Goal: Navigation & Orientation: Find specific page/section

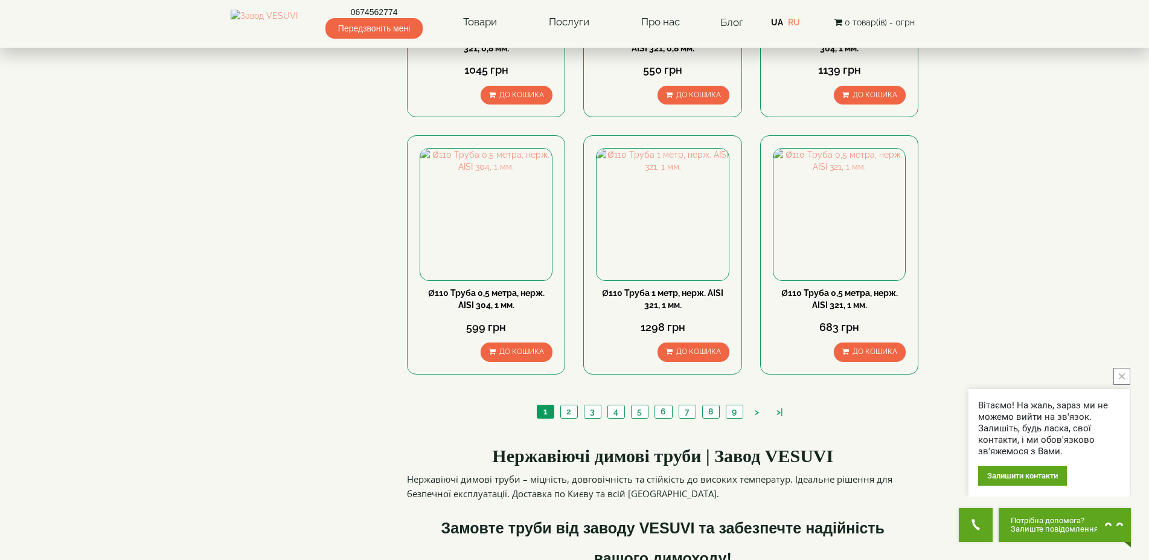
scroll to position [1109, 0]
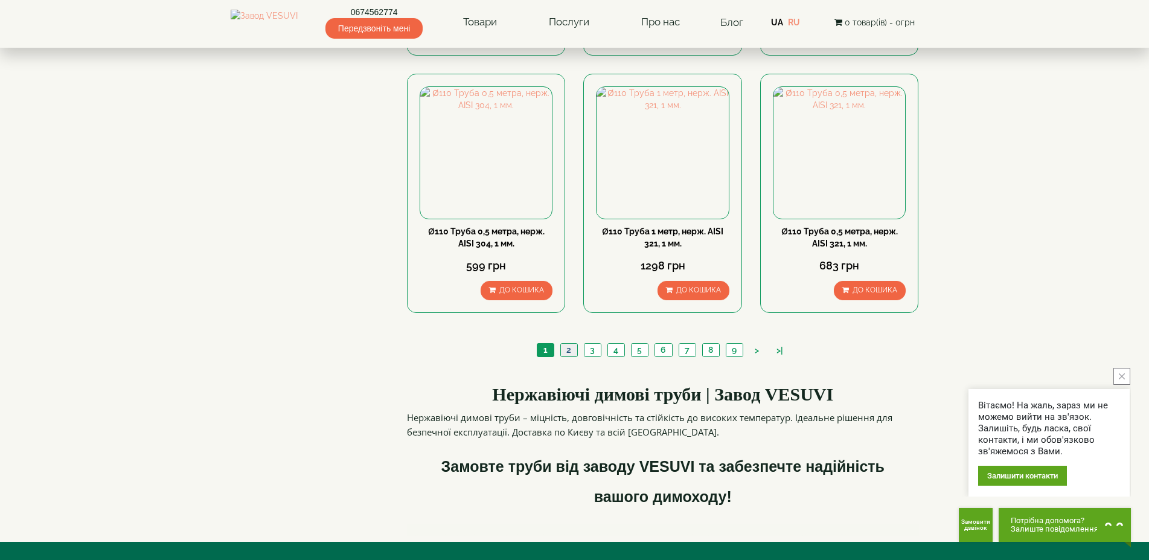
click at [569, 356] on link "2" at bounding box center [568, 350] width 17 height 13
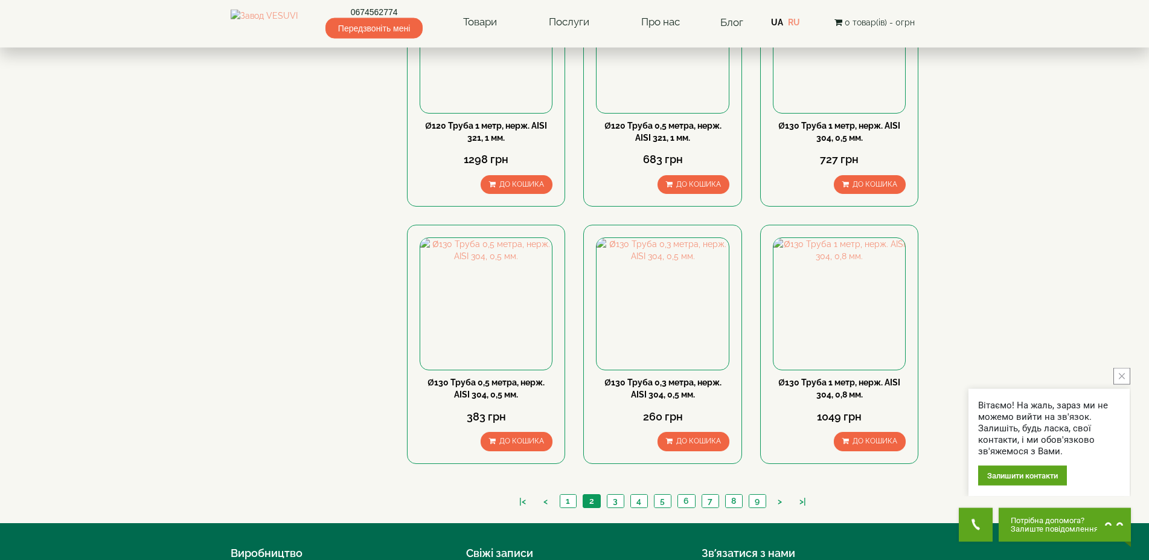
scroll to position [985, 0]
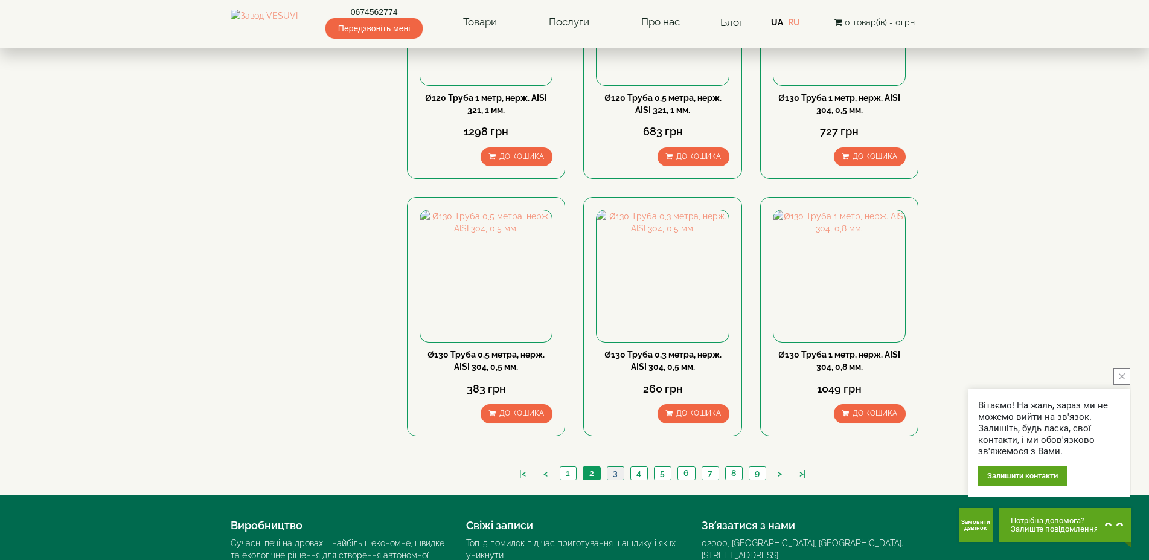
click at [615, 479] on link "3" at bounding box center [615, 473] width 17 height 13
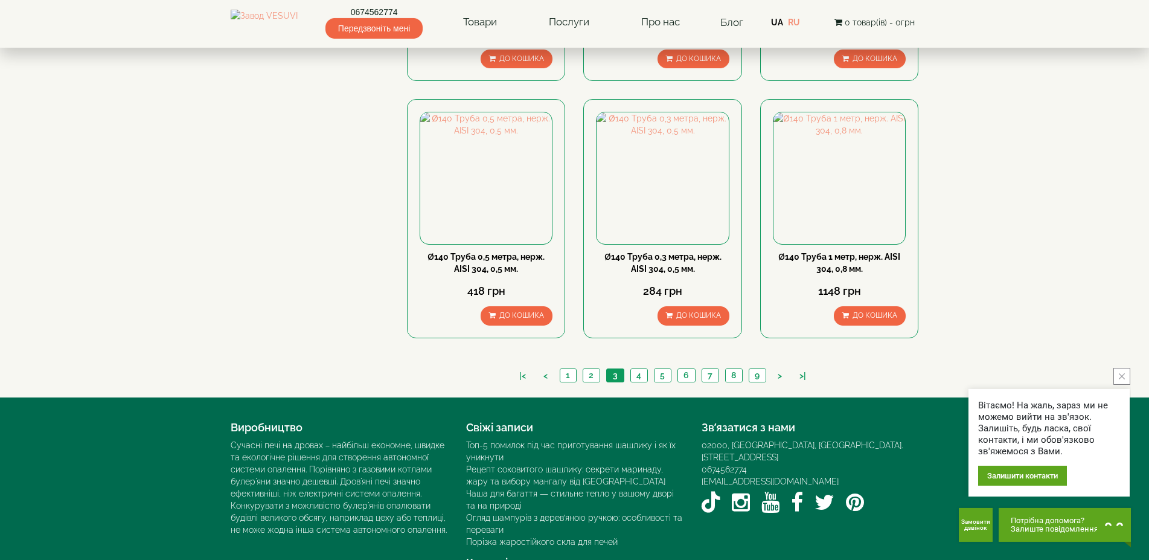
scroll to position [1109, 0]
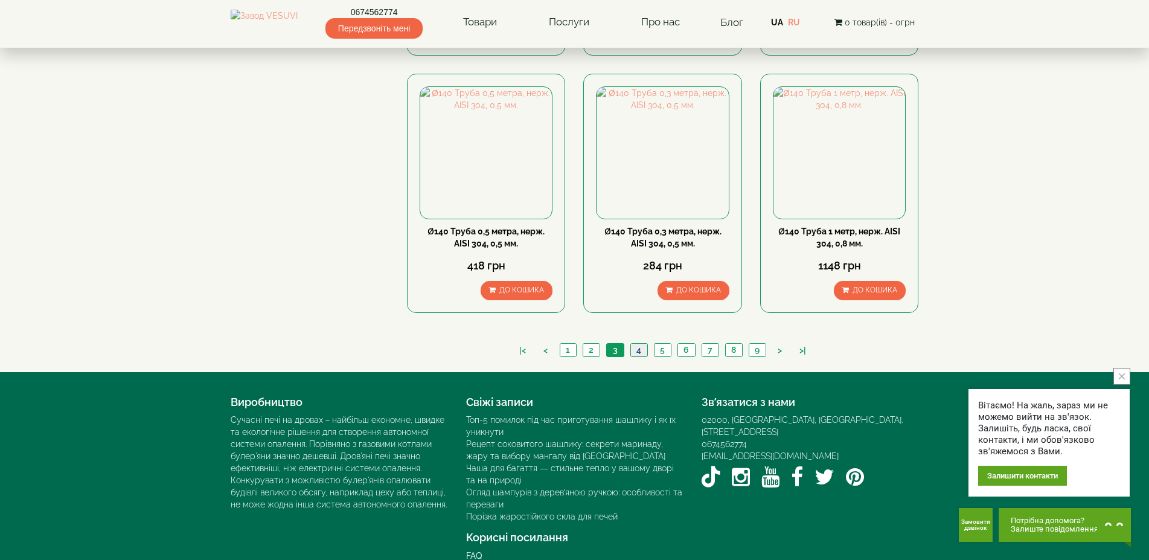
click at [643, 356] on link "4" at bounding box center [638, 350] width 17 height 13
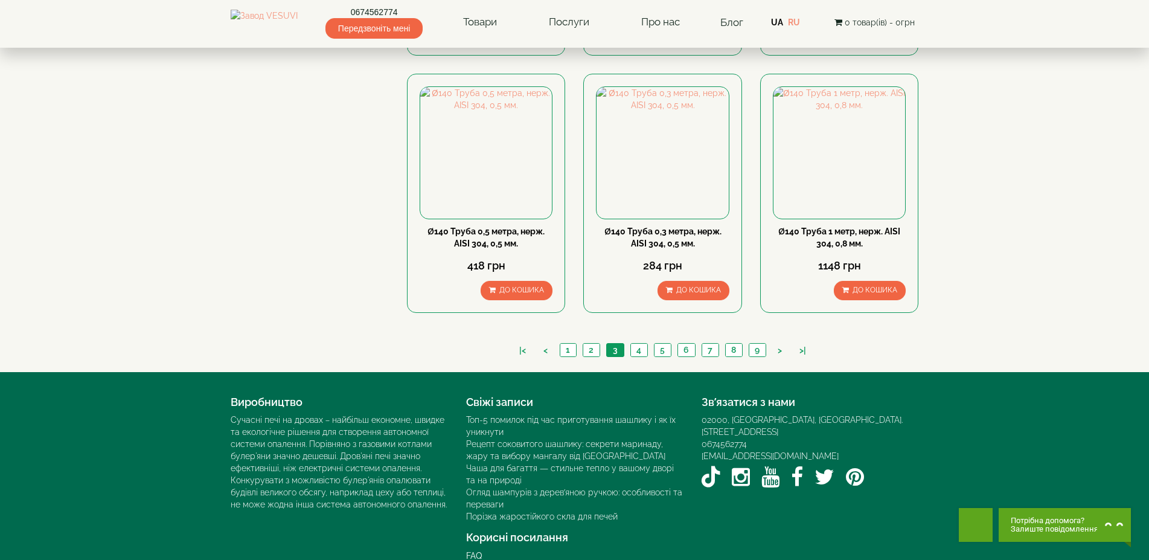
scroll to position [1109, 0]
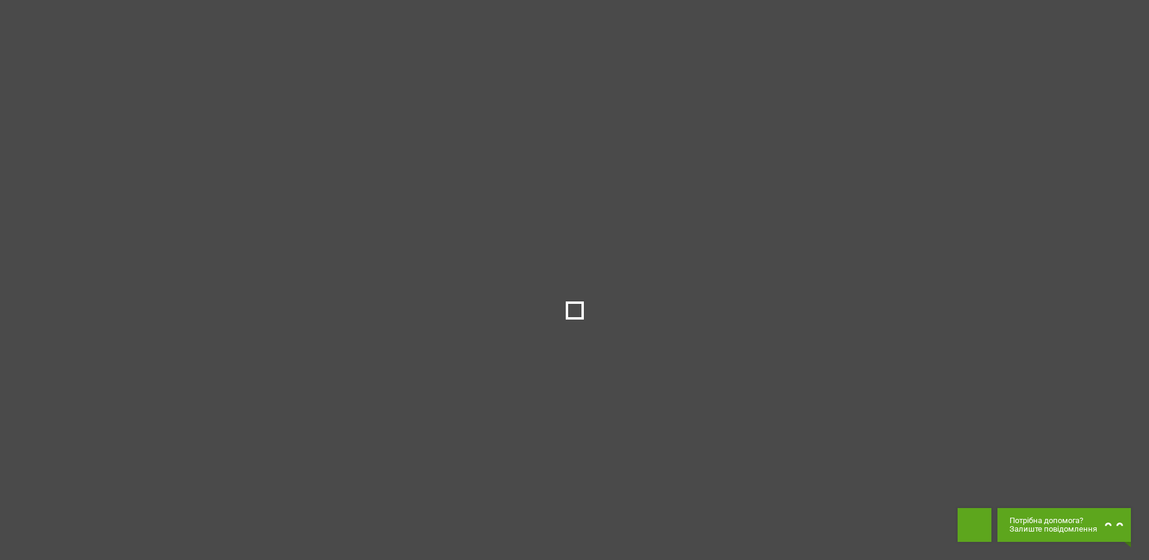
scroll to position [985, 0]
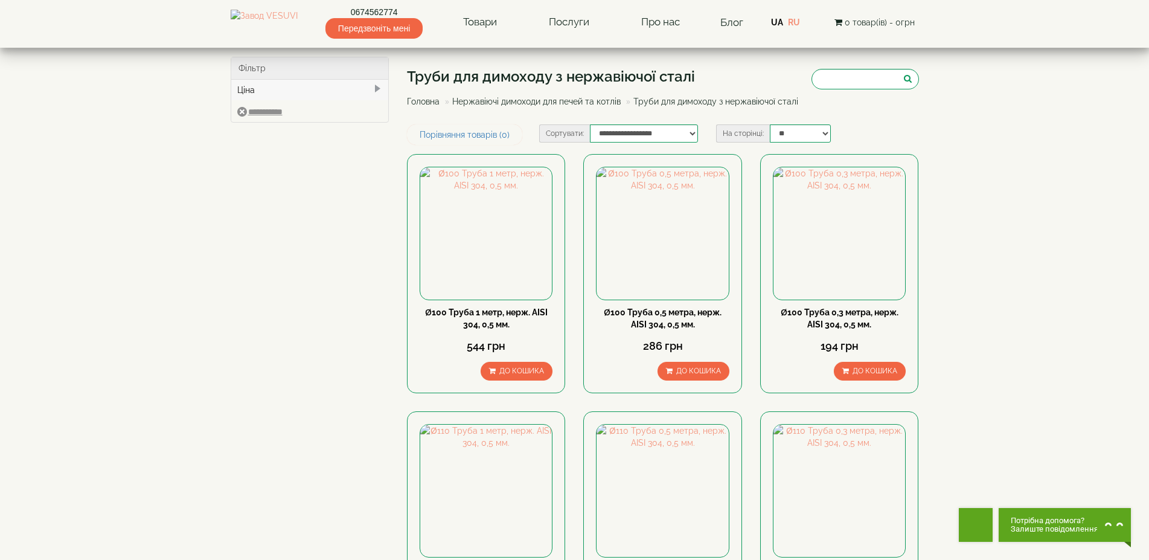
scroll to position [1109, 0]
